Goal: Task Accomplishment & Management: Use online tool/utility

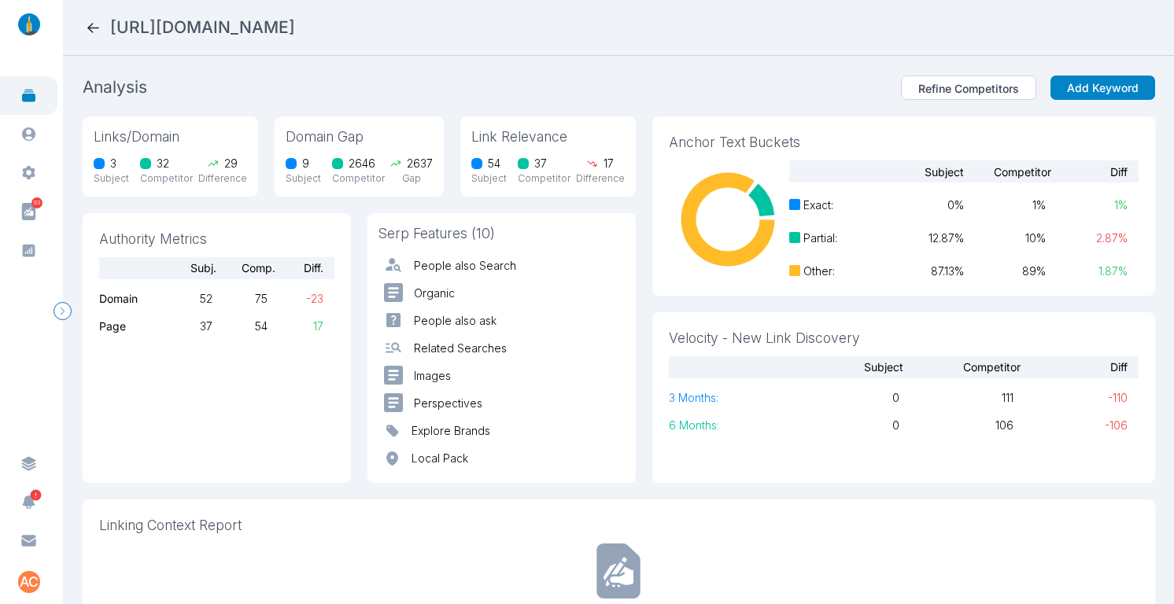
scroll to position [479, 0]
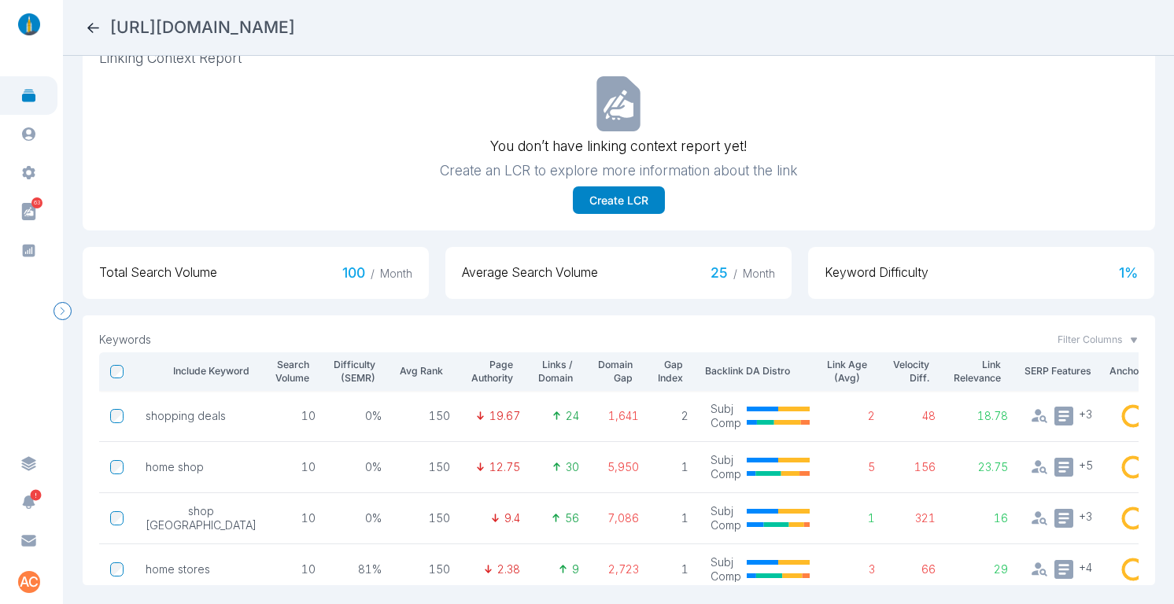
click at [85, 26] on icon at bounding box center [93, 28] width 17 height 17
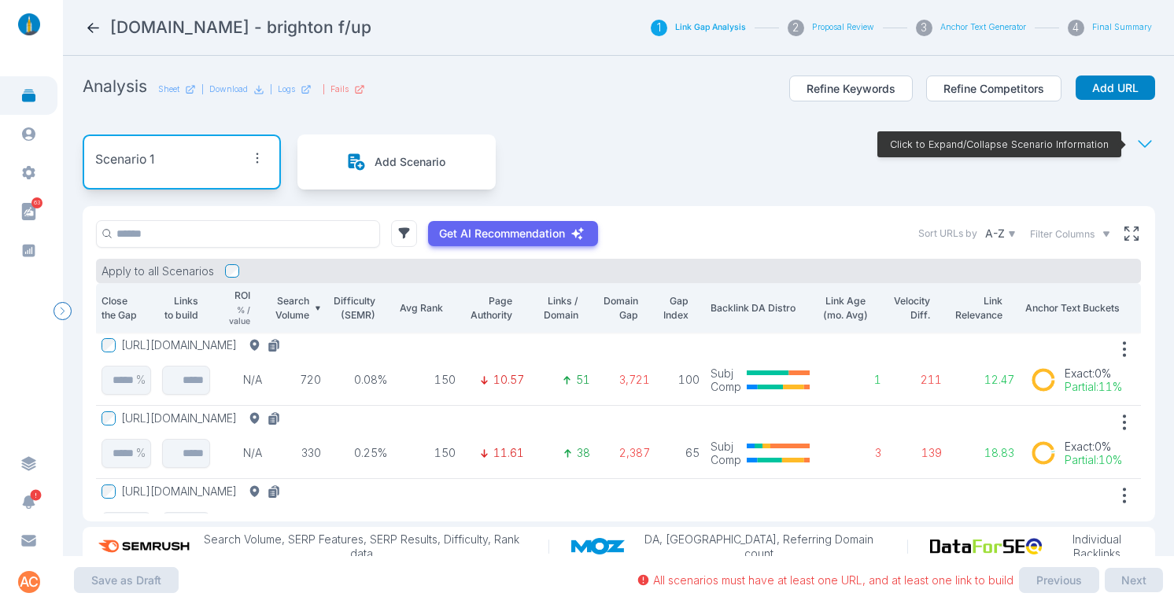
click at [90, 24] on icon at bounding box center [93, 28] width 17 height 17
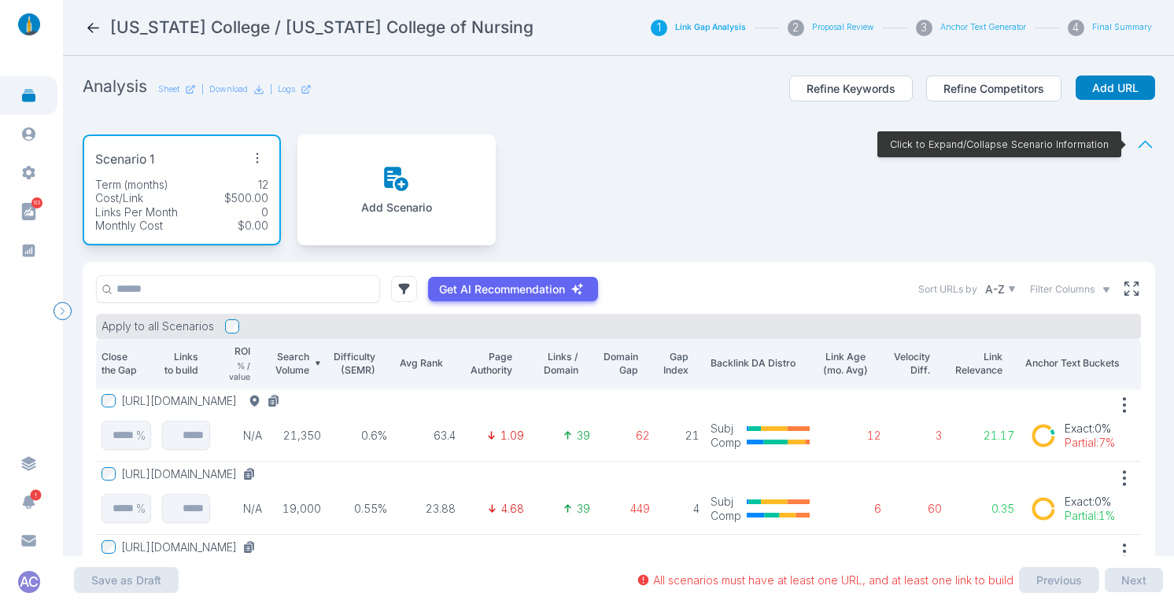
click at [872, 201] on div "Scenario 1 Term (months) 12 Cost/Link $500.00 Links Per Month 0 Monthly Cost $0…" at bounding box center [619, 190] width 1073 height 144
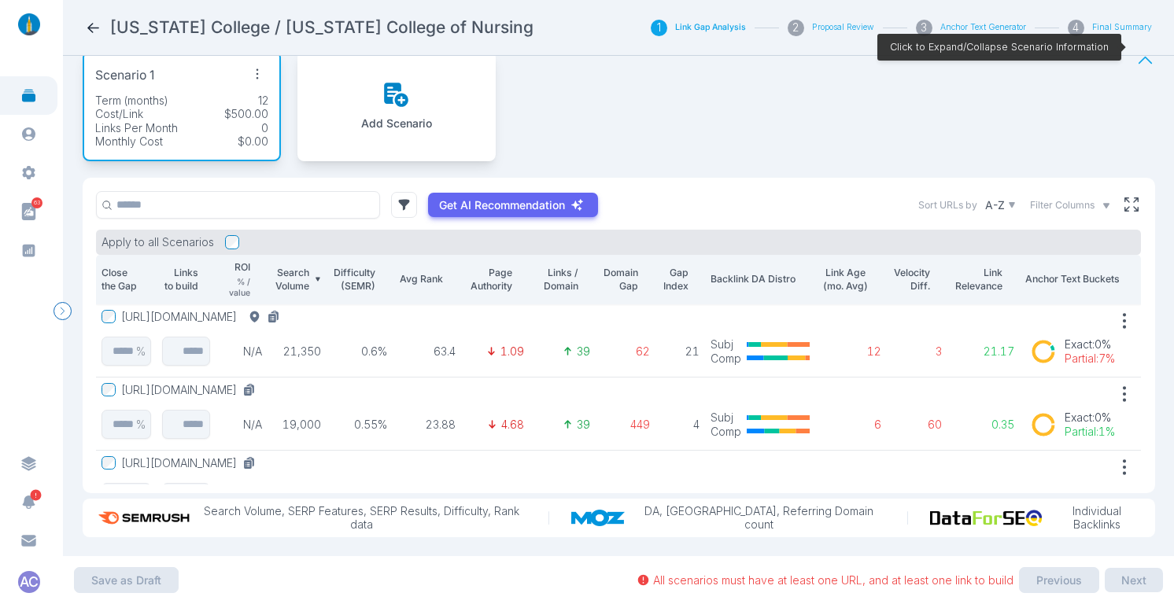
click at [286, 310] on button "[URL][DOMAIN_NAME]" at bounding box center [203, 317] width 165 height 14
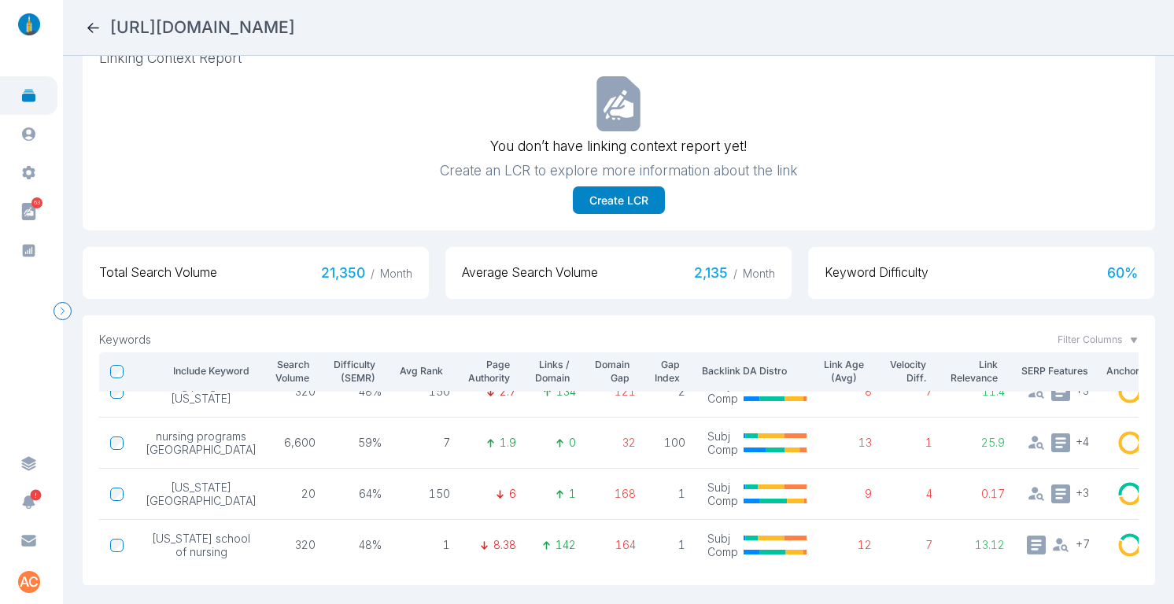
scroll to position [352, 0]
click at [90, 24] on icon at bounding box center [93, 28] width 17 height 17
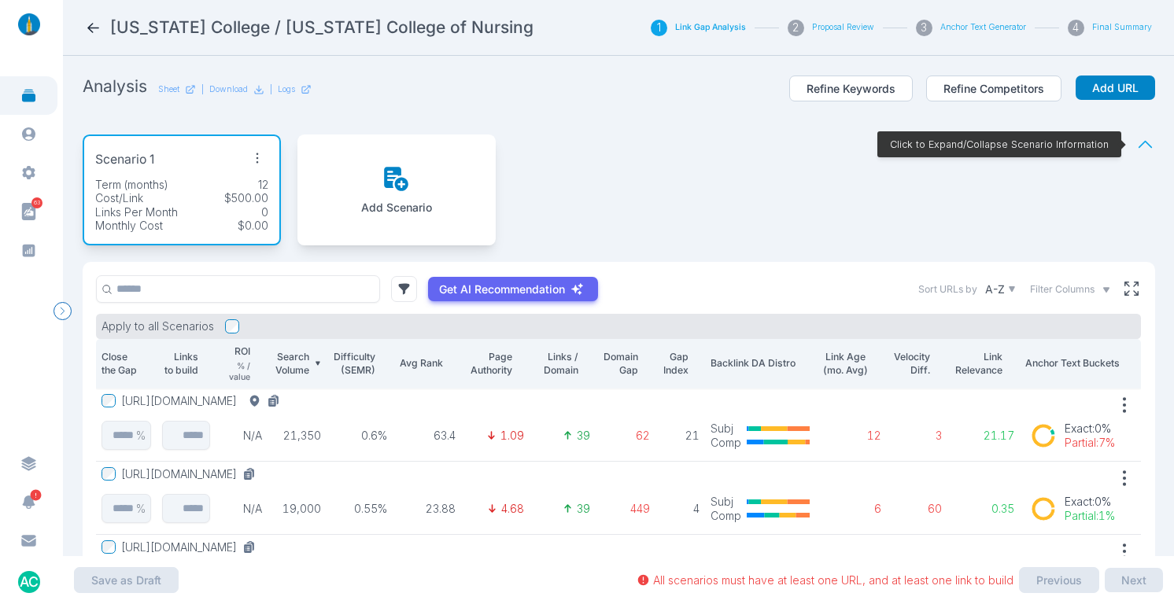
click at [615, 149] on div "Scenario 1 Term (months) 12 Cost/Link $500.00 Links Per Month 0 Monthly Cost $0…" at bounding box center [619, 190] width 1073 height 144
click at [1125, 286] on icon at bounding box center [1132, 289] width 14 height 14
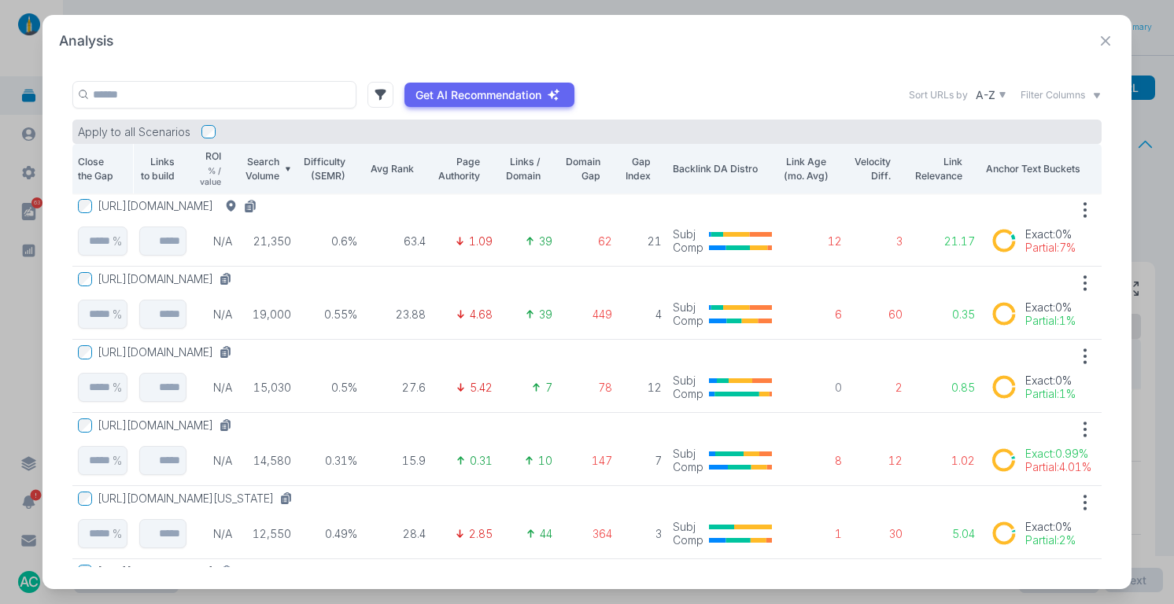
scroll to position [0, 1]
click at [257, 204] on button "[URL][DOMAIN_NAME]" at bounding box center [180, 206] width 165 height 14
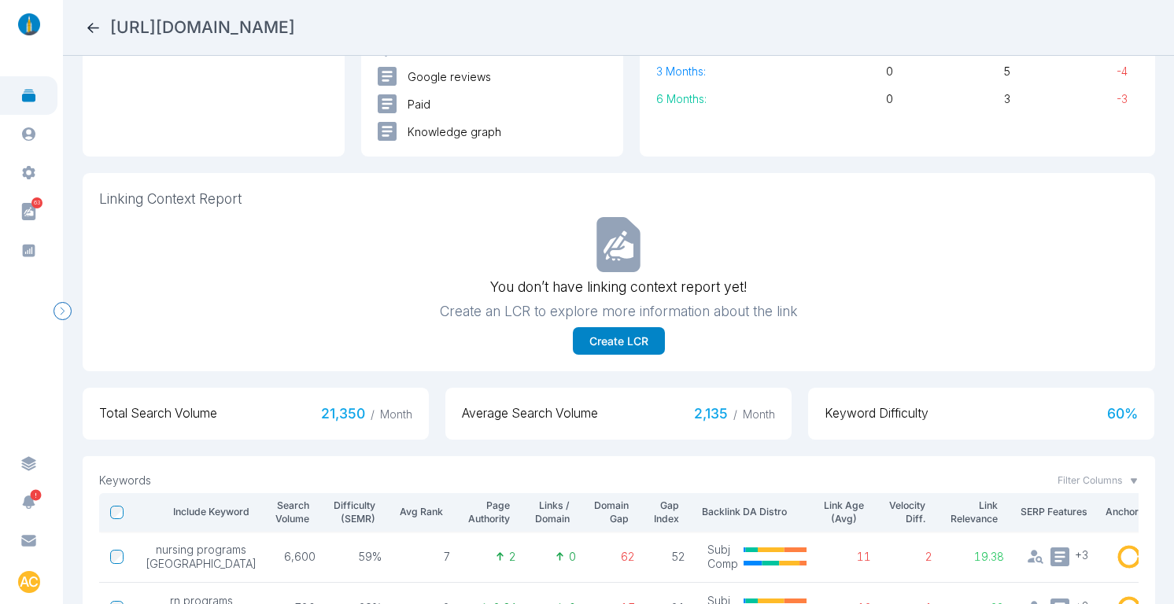
scroll to position [479, 0]
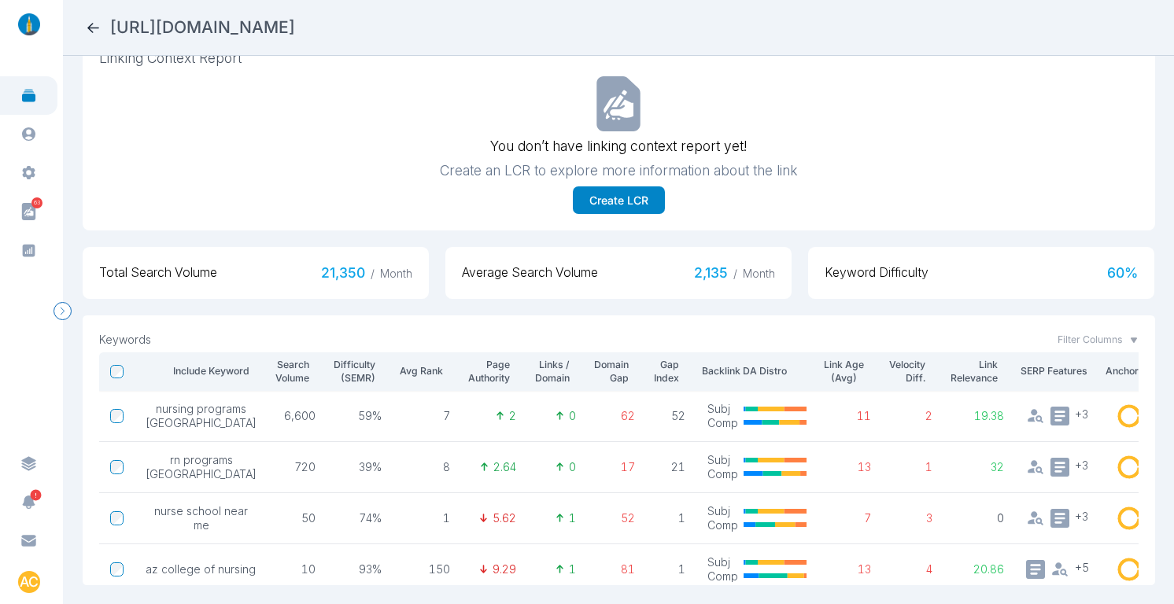
click at [89, 28] on icon at bounding box center [93, 28] width 12 height 10
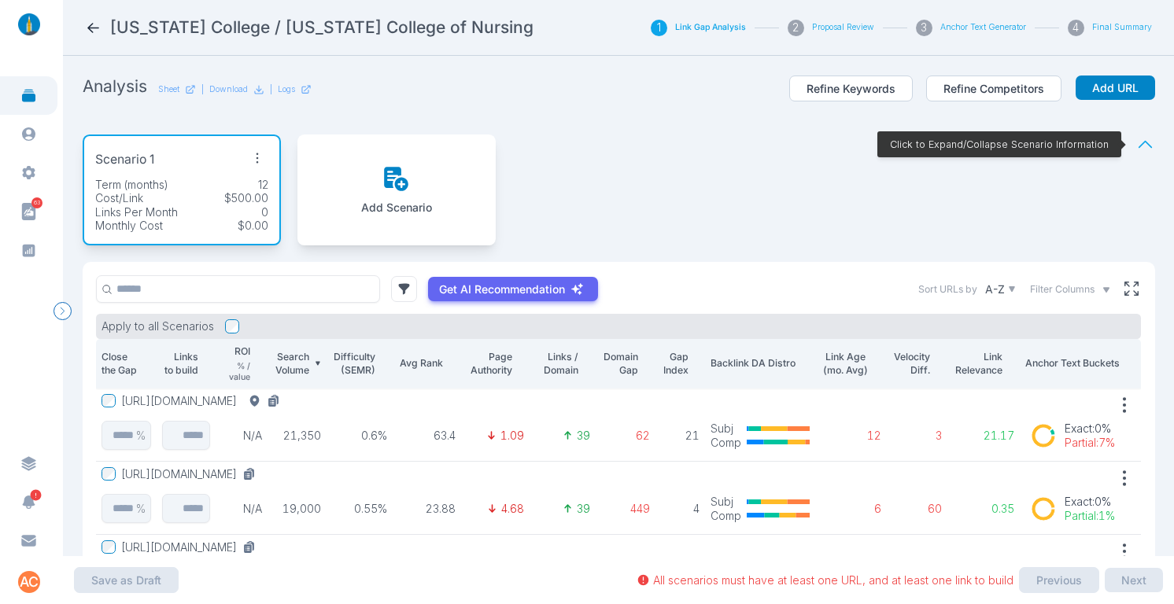
click at [702, 134] on div "Scenario 1 Term (months) 12 Cost/Link $500.00 Links Per Month 0 Monthly Cost $0…" at bounding box center [619, 190] width 1073 height 144
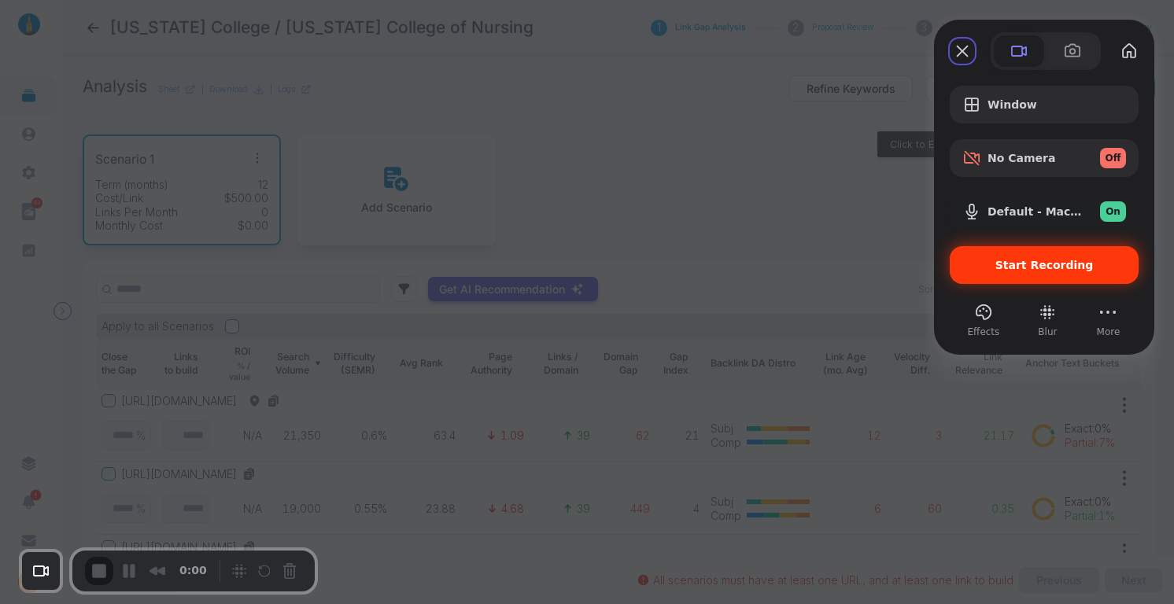
click at [1067, 266] on span "Start Recording" at bounding box center [1045, 265] width 98 height 13
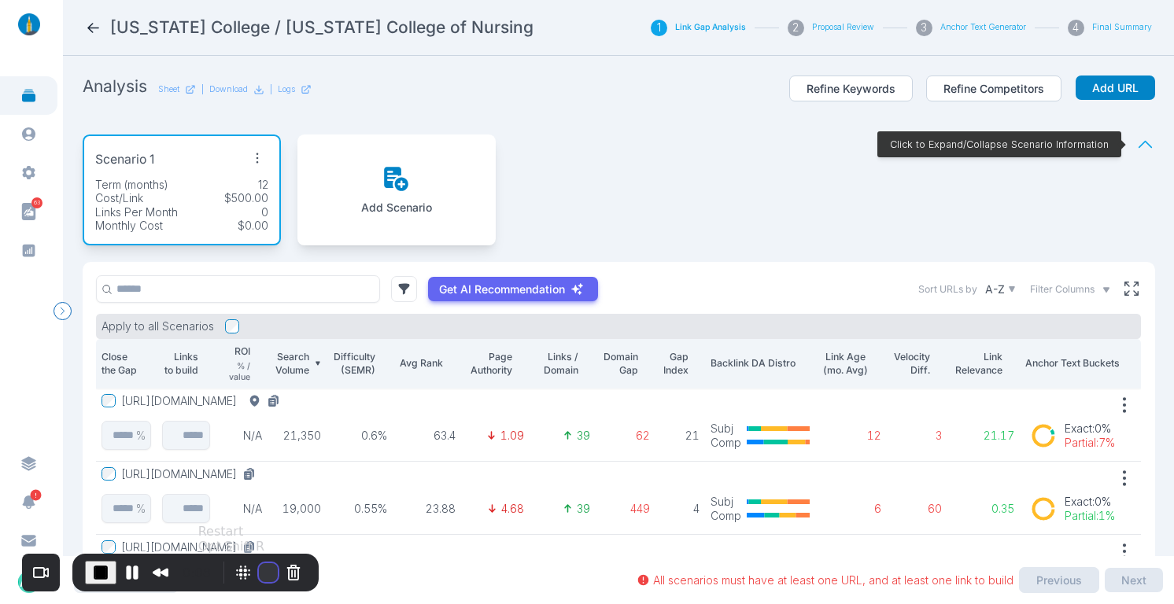
click at [263, 569] on button "Restart Recording" at bounding box center [268, 573] width 19 height 19
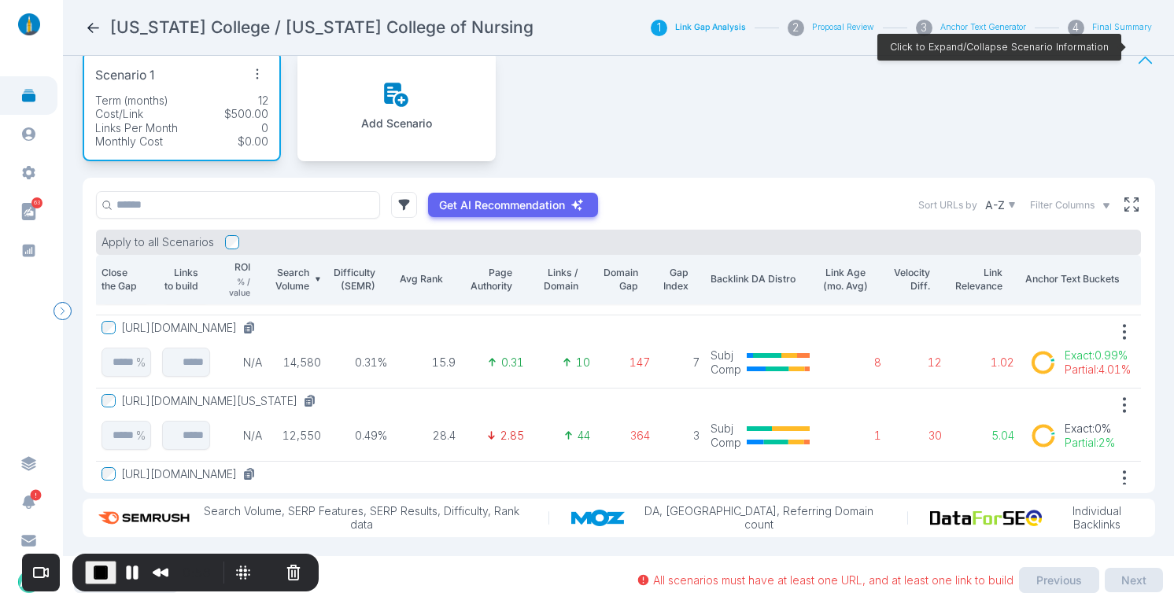
scroll to position [213, 1]
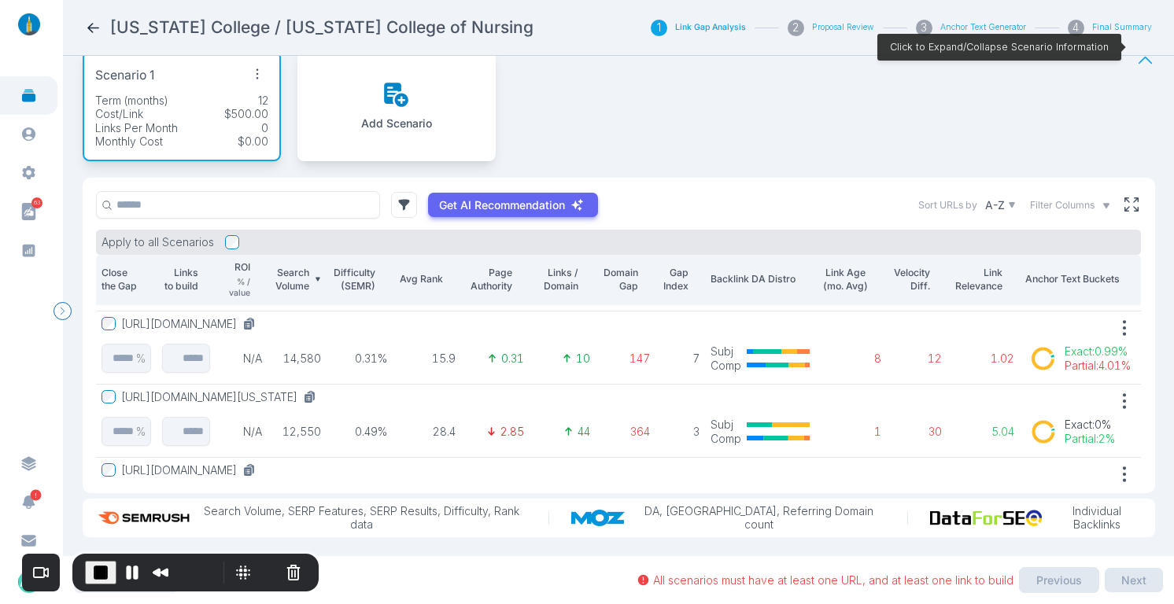
click at [262, 317] on button "[URL][DOMAIN_NAME]" at bounding box center [191, 324] width 141 height 14
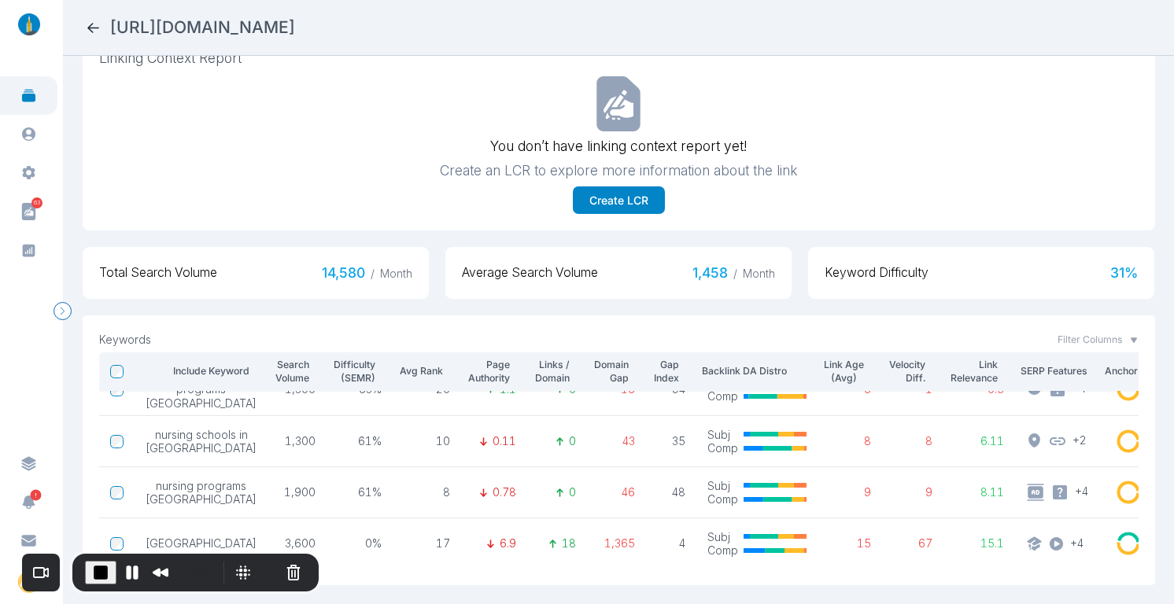
scroll to position [397, 0]
drag, startPoint x: 205, startPoint y: 479, endPoint x: 201, endPoint y: 466, distance: 13.9
click at [201, 479] on span "nursing programs [GEOGRAPHIC_DATA]" at bounding box center [201, 493] width 111 height 28
click at [223, 479] on span "nursing programs [GEOGRAPHIC_DATA]" at bounding box center [201, 493] width 111 height 28
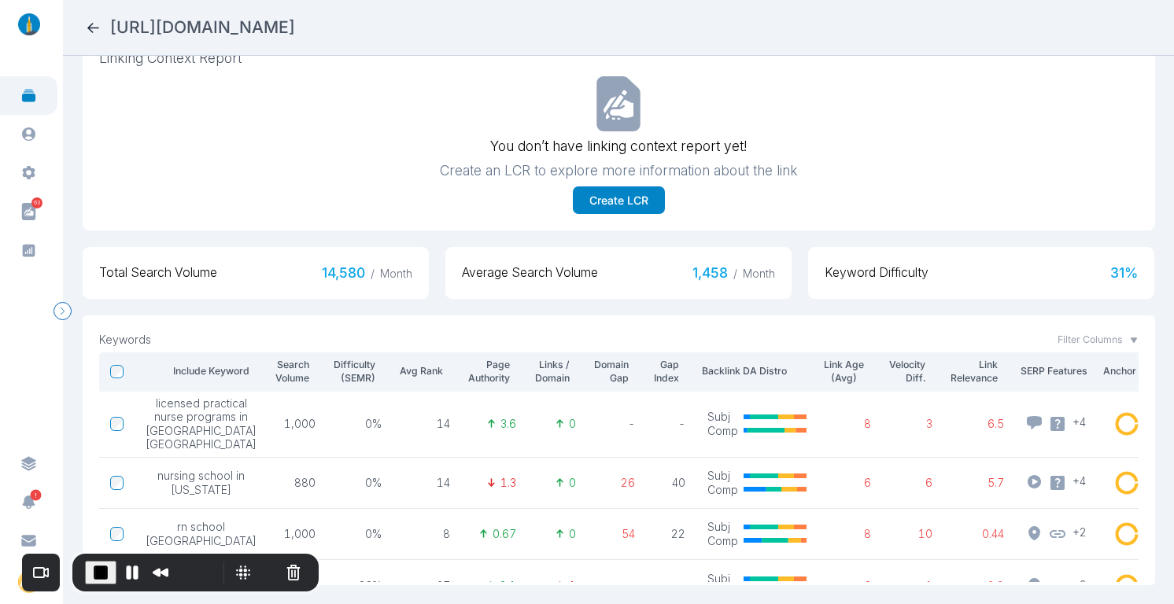
scroll to position [2, 0]
click at [94, 29] on icon at bounding box center [93, 28] width 17 height 17
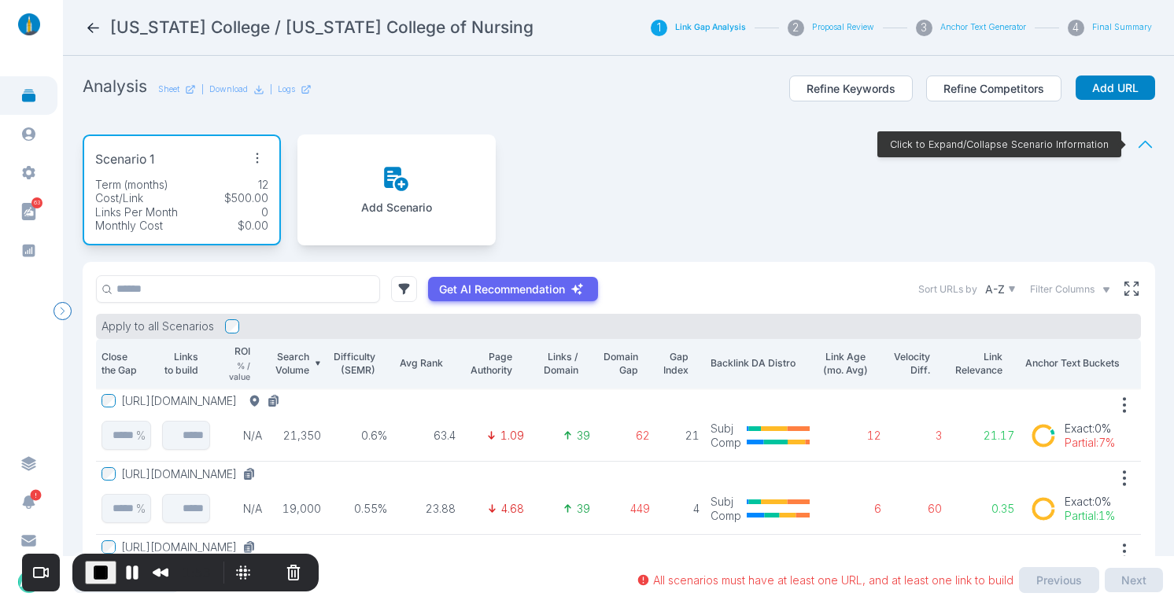
click at [1155, 202] on section "Analysis Sheet | Download | Logs Refine Keywords Refine Competitors Add URL Sce…" at bounding box center [618, 306] width 1111 height 501
click at [286, 403] on button "[URL][DOMAIN_NAME]" at bounding box center [203, 401] width 165 height 14
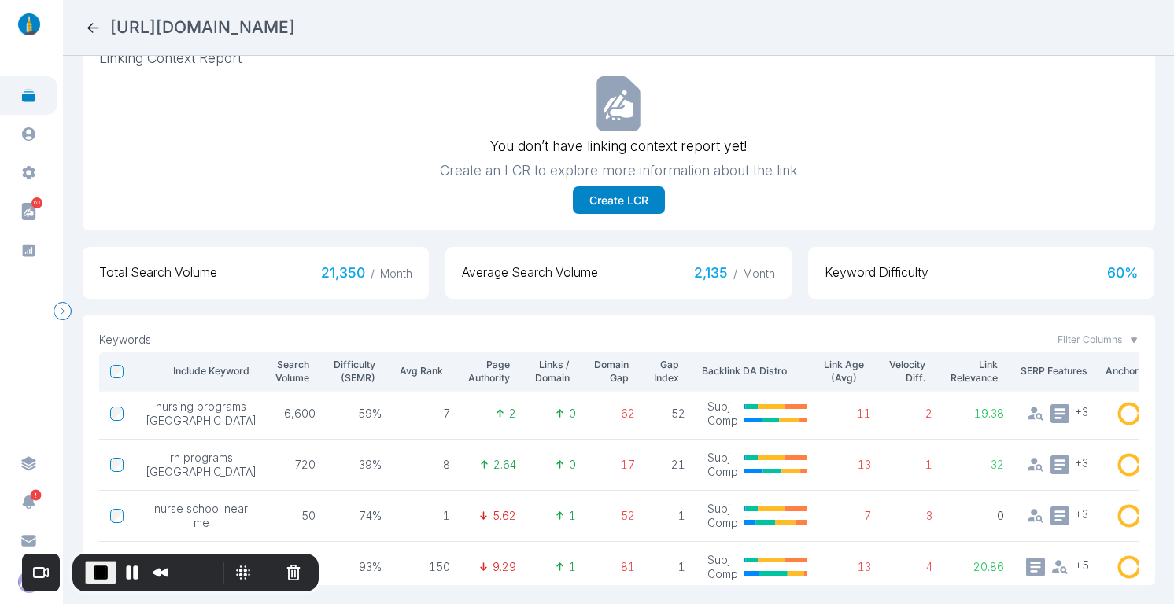
scroll to position [66, 0]
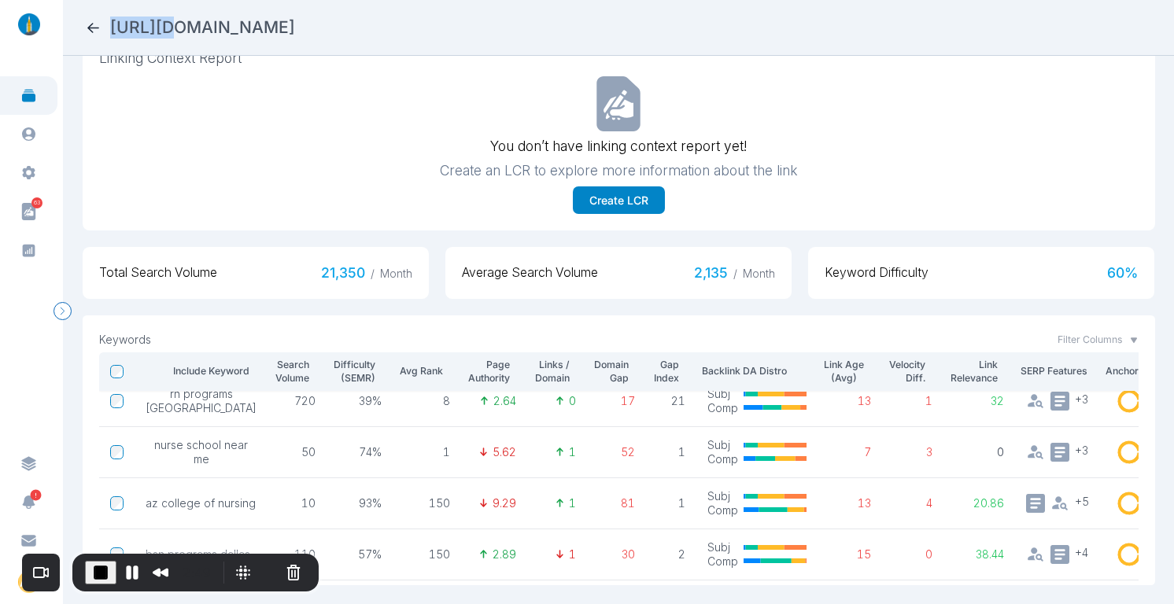
drag, startPoint x: 161, startPoint y: 30, endPoint x: 623, endPoint y: 16, distance: 462.2
click at [616, 15] on nav "[URL][DOMAIN_NAME]" at bounding box center [618, 28] width 1111 height 56
drag, startPoint x: 627, startPoint y: 21, endPoint x: 682, endPoint y: 83, distance: 82.5
click at [628, 21] on div "[URL][DOMAIN_NAME]" at bounding box center [618, 28] width 1067 height 22
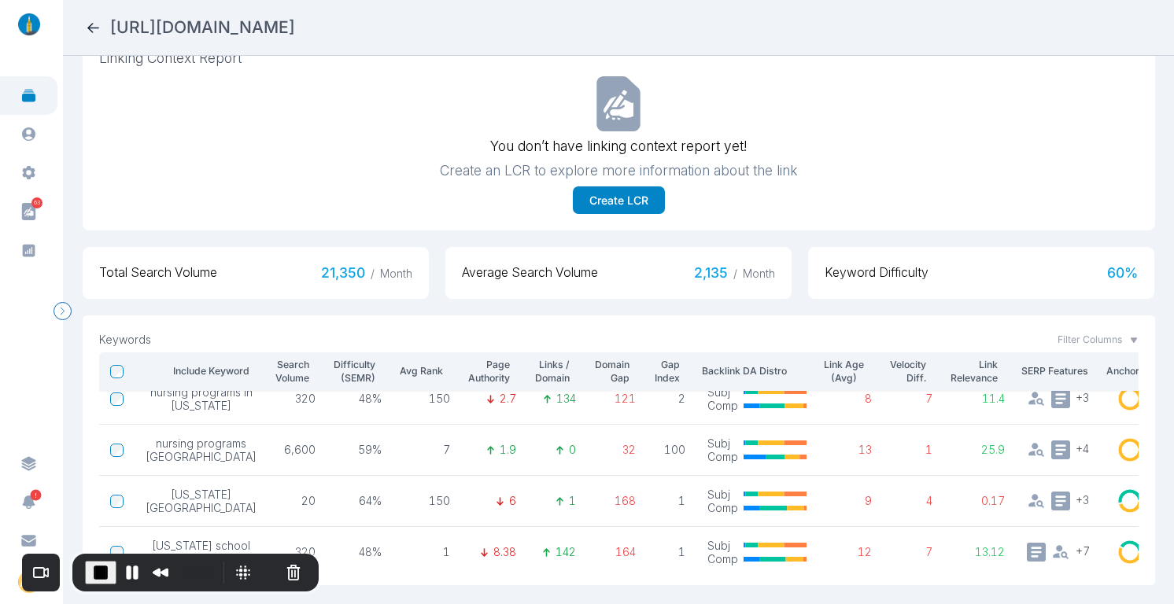
scroll to position [352, 0]
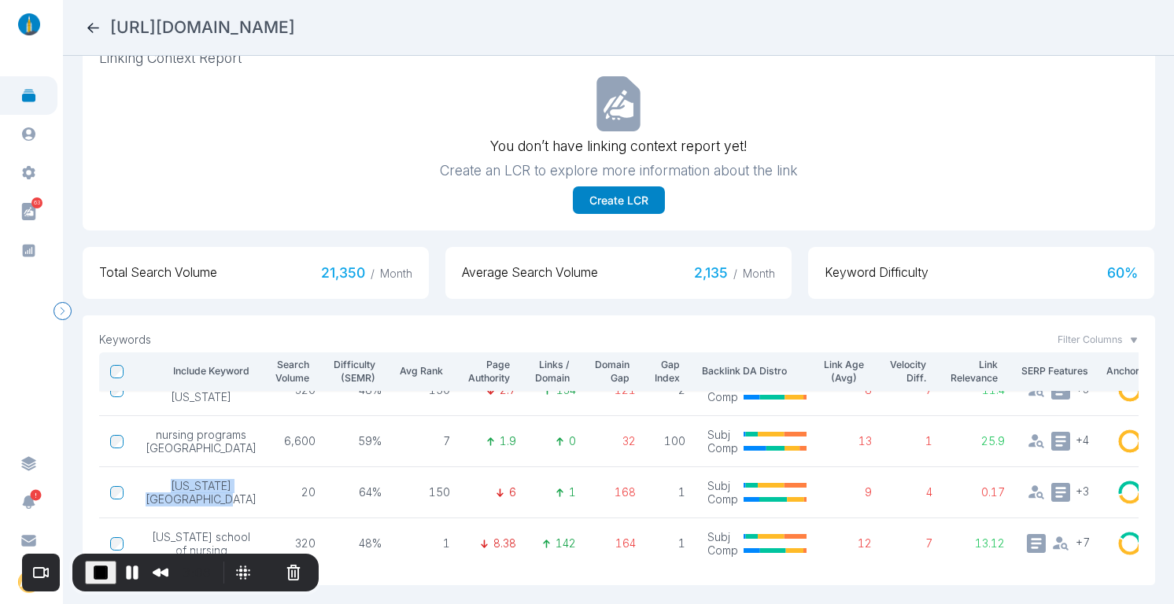
click at [134, 468] on tr "[US_STATE] nursing college 20 64% 150 6 1 168 1 Subj Comp 9 4 0.17 + 3 Exact : …" at bounding box center [666, 493] width 1134 height 51
click at [200, 479] on span "[US_STATE][GEOGRAPHIC_DATA]" at bounding box center [201, 493] width 111 height 28
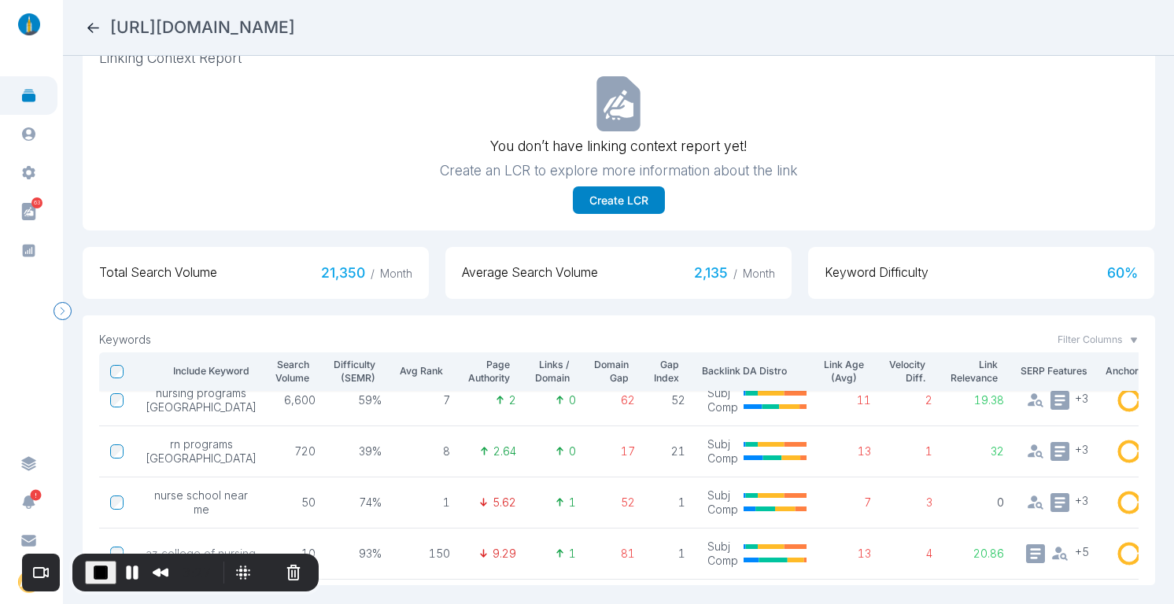
scroll to position [18, 0]
click at [91, 24] on icon at bounding box center [93, 28] width 17 height 17
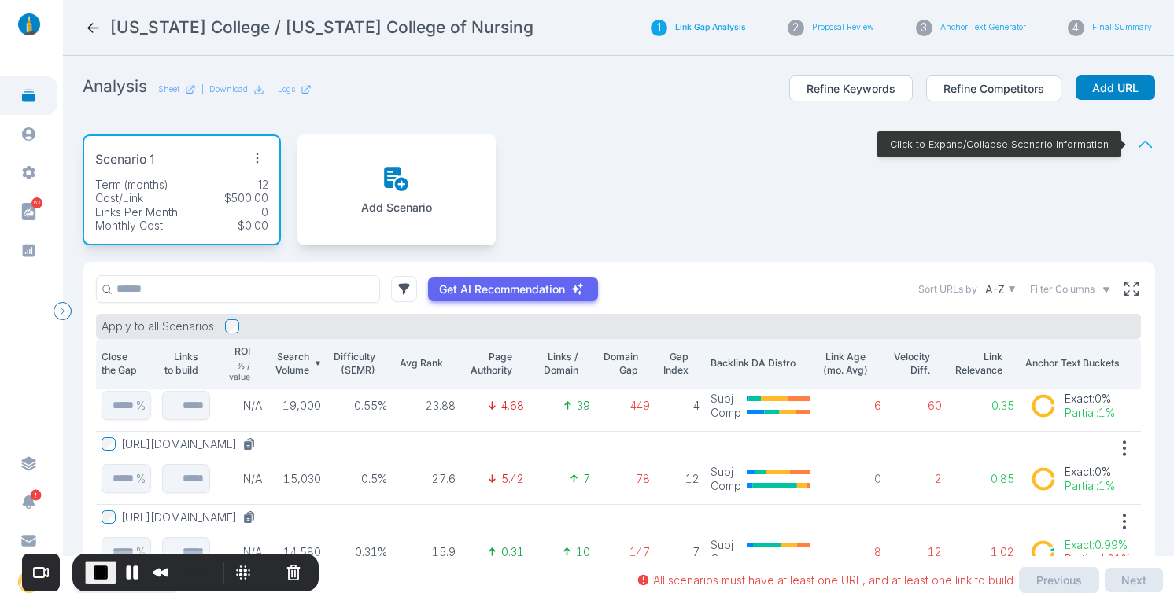
scroll to position [105, 0]
click at [102, 567] on span "End Recording" at bounding box center [100, 573] width 19 height 19
